Goal: Information Seeking & Learning: Learn about a topic

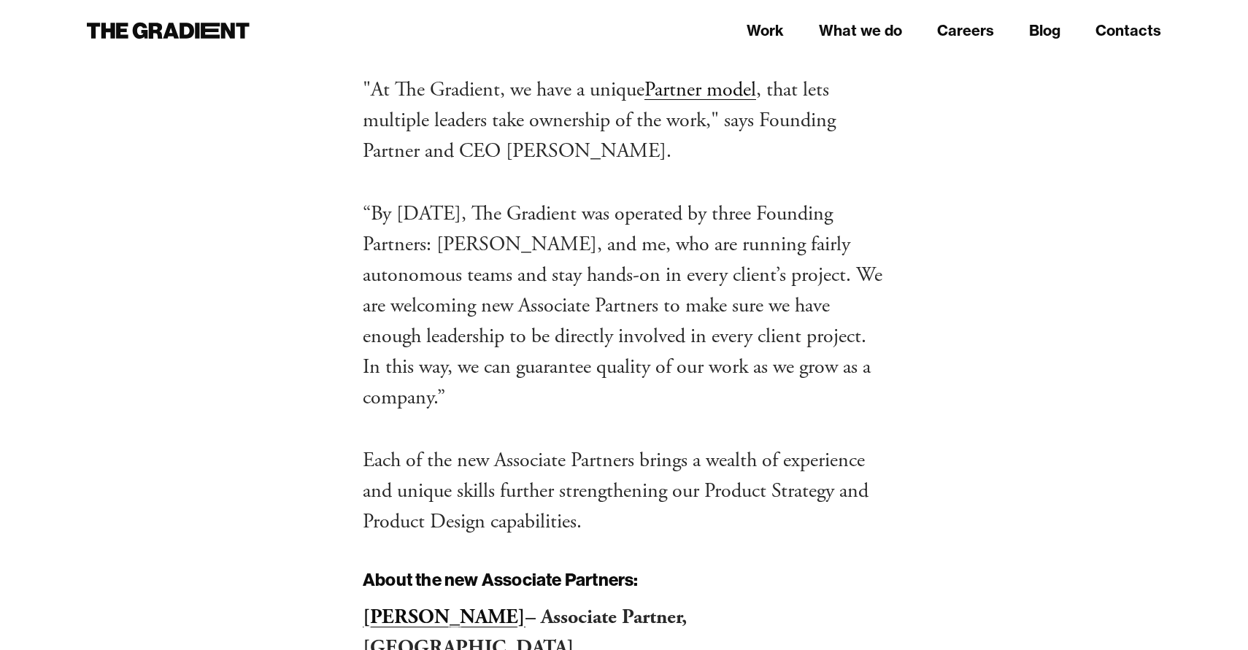
scroll to position [1351, 0]
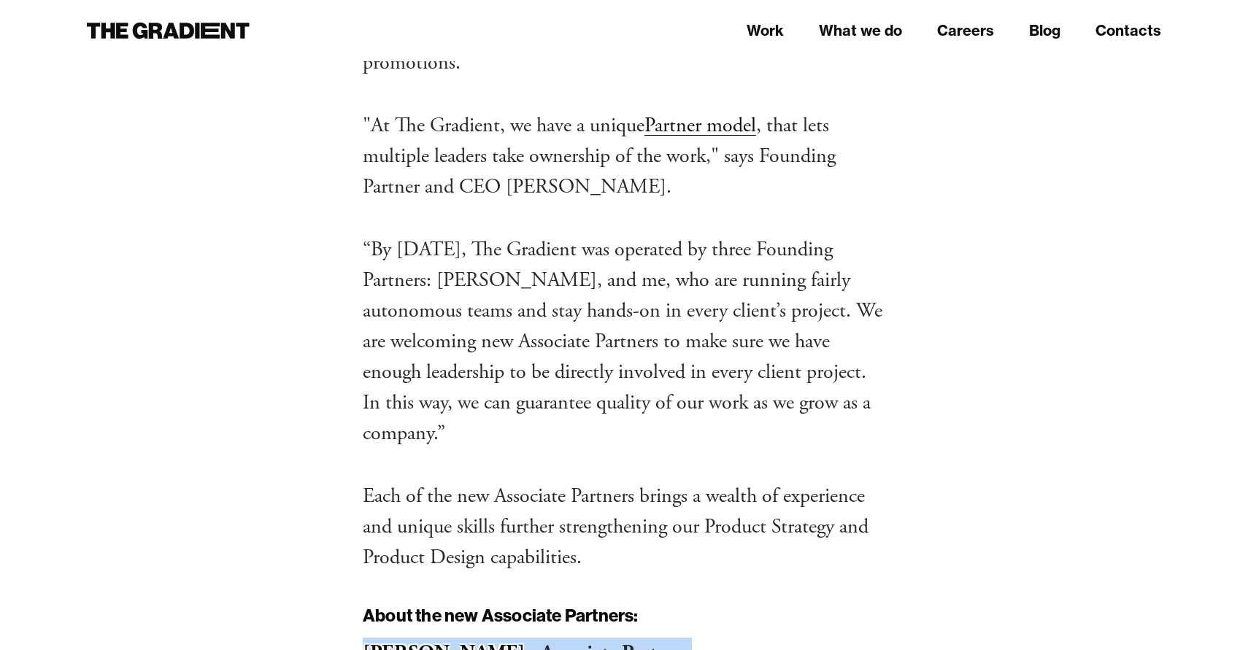
drag, startPoint x: 764, startPoint y: 192, endPoint x: 355, endPoint y: 191, distance: 408.8
copy p "[PERSON_NAME] – Associate Partner, [GEOGRAPHIC_DATA]"
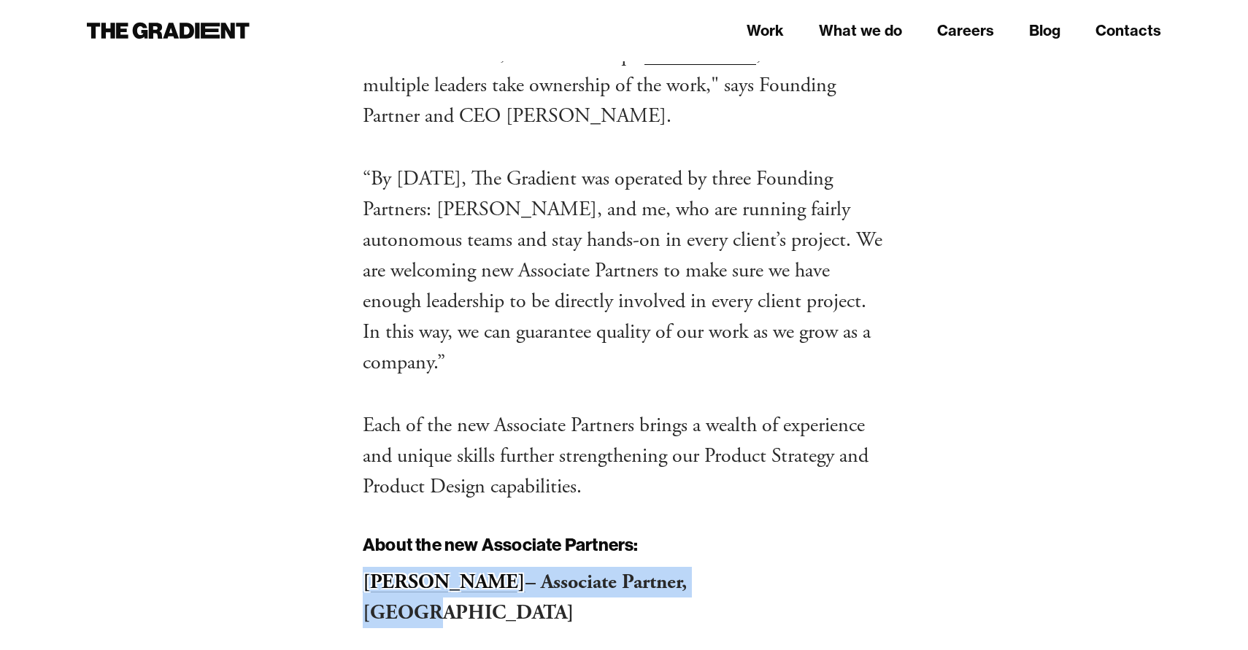
scroll to position [1418, 0]
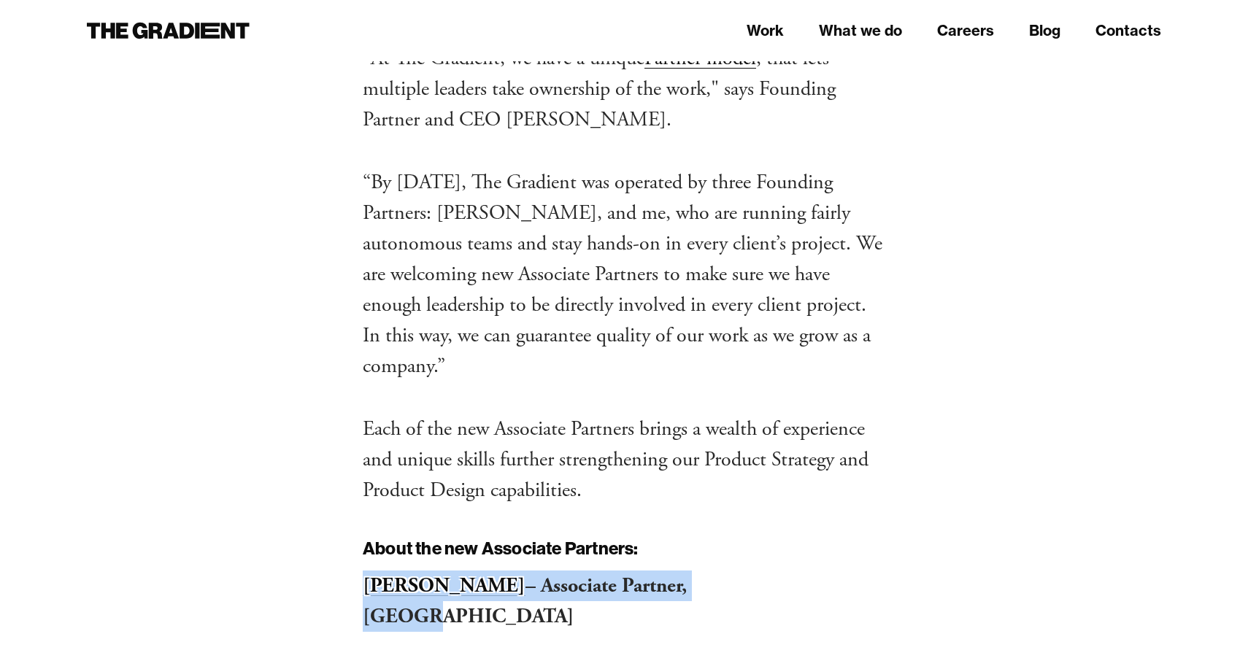
click at [829, 571] on p "[PERSON_NAME] – Associate Partner, [GEOGRAPHIC_DATA]" at bounding box center [624, 601] width 523 height 61
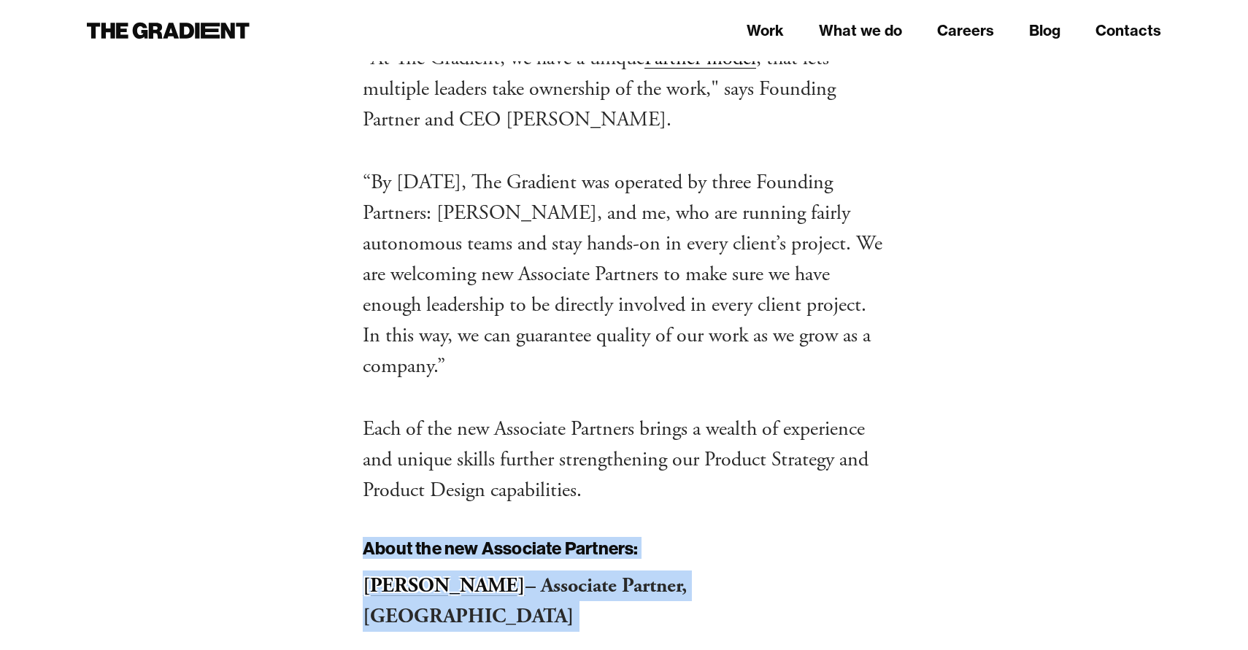
drag, startPoint x: 363, startPoint y: 91, endPoint x: 822, endPoint y: 146, distance: 462.5
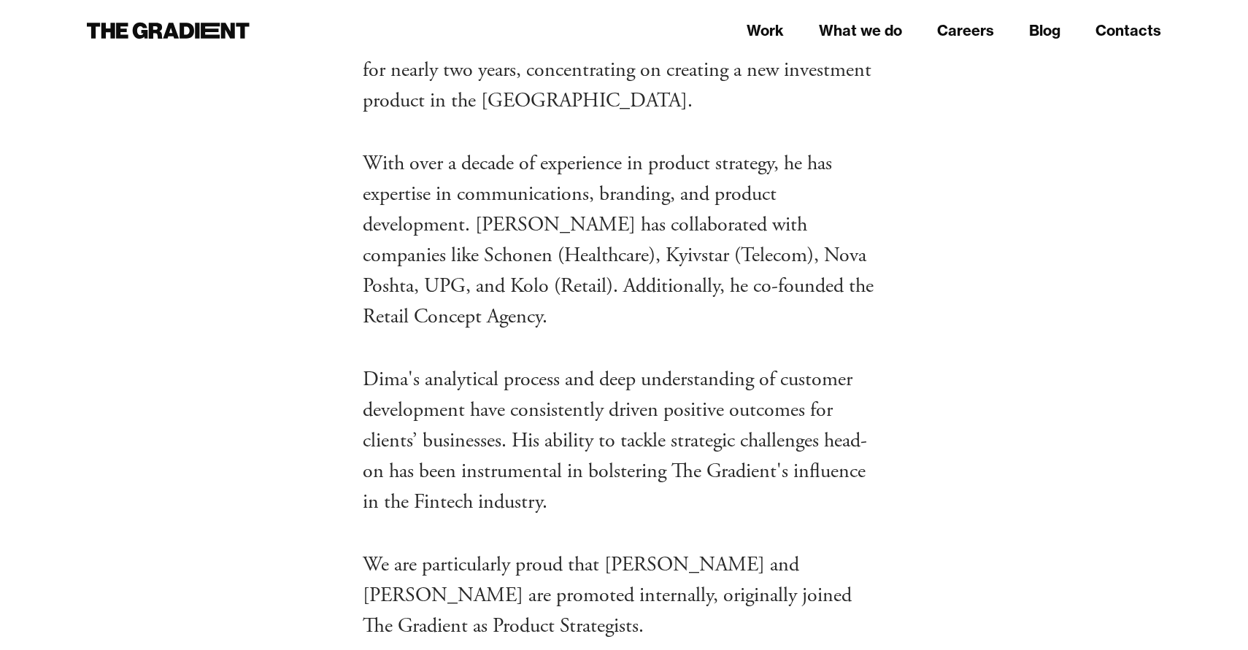
scroll to position [4759, 0]
drag, startPoint x: 826, startPoint y: 383, endPoint x: 281, endPoint y: 182, distance: 581.4
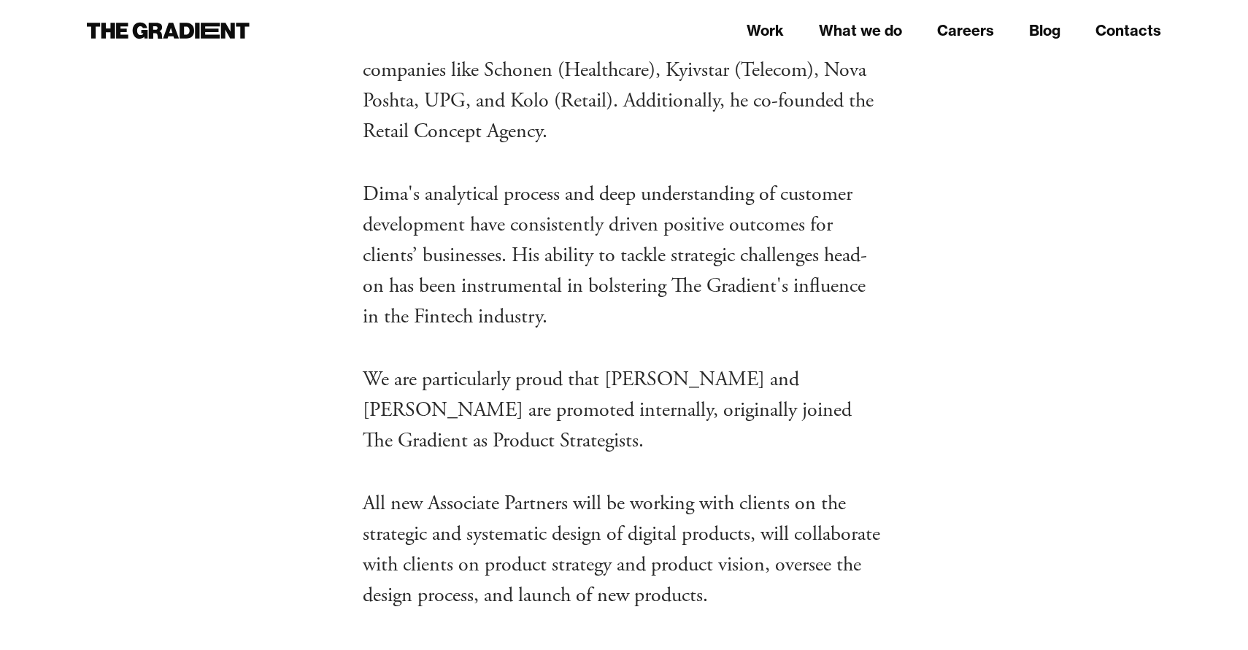
scroll to position [5386, 0]
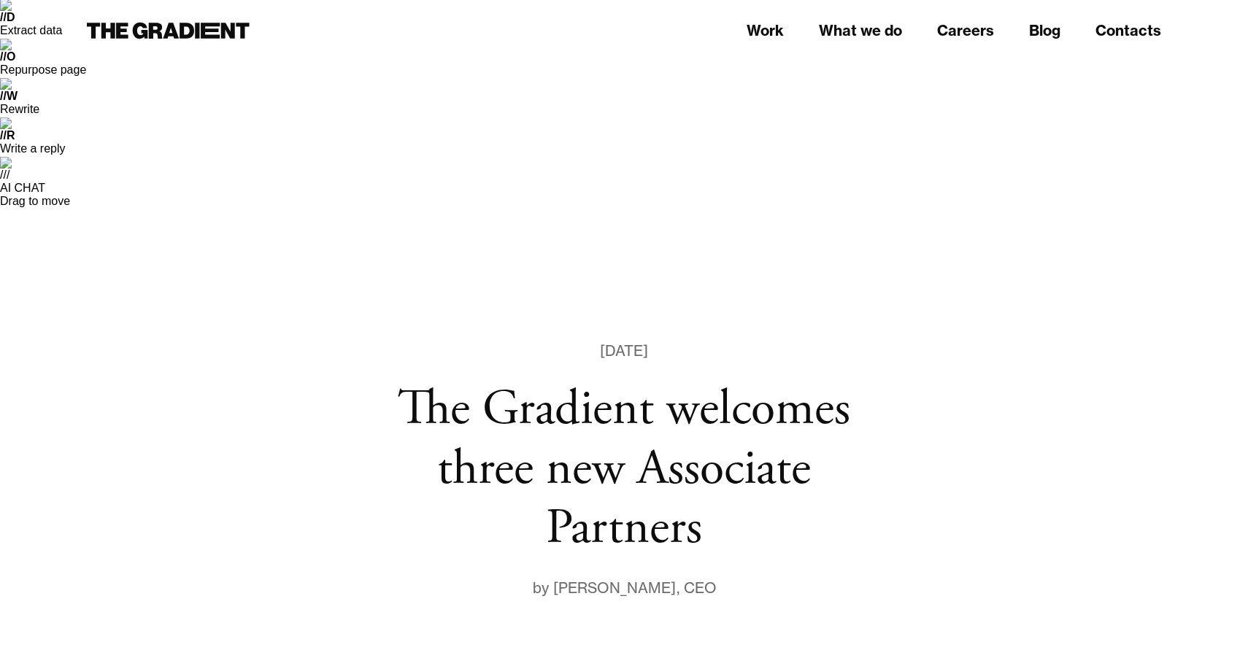
scroll to position [0, 0]
